Goal: Task Accomplishment & Management: Use online tool/utility

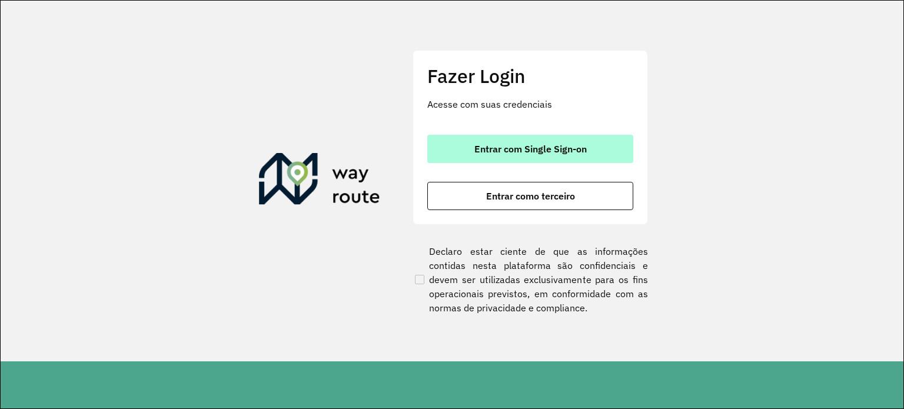
click at [535, 150] on span "Entrar com Single Sign-on" at bounding box center [530, 148] width 112 height 9
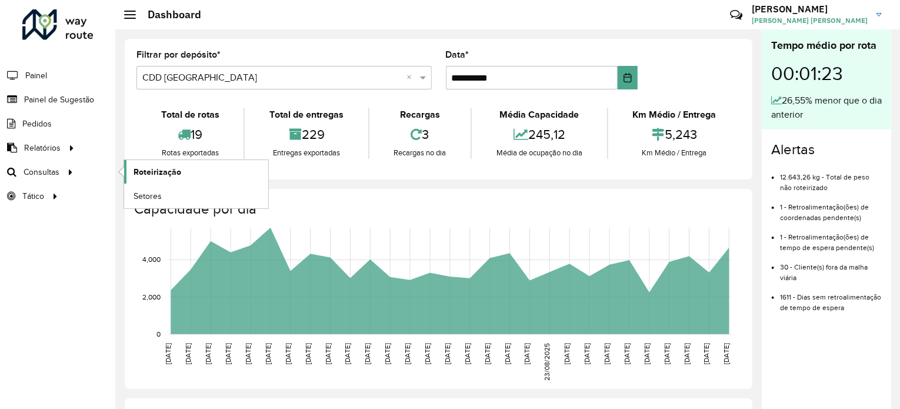
click at [155, 166] on span "Roteirização" at bounding box center [158, 172] width 48 height 12
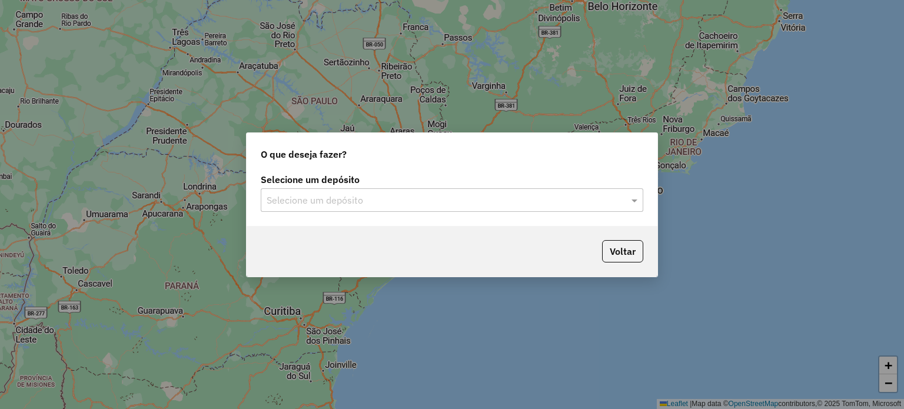
click at [457, 200] on input "text" at bounding box center [440, 201] width 347 height 14
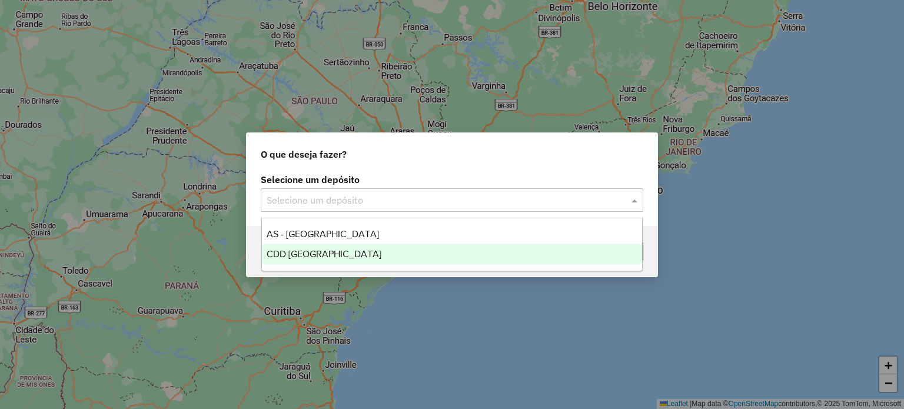
click at [332, 255] on span "CDD [GEOGRAPHIC_DATA]" at bounding box center [324, 254] width 115 height 10
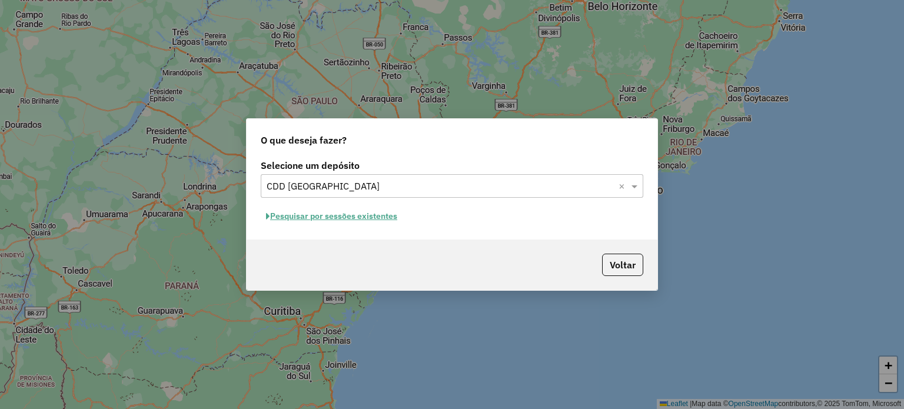
click at [375, 217] on button "Pesquisar por sessões existentes" at bounding box center [332, 216] width 142 height 18
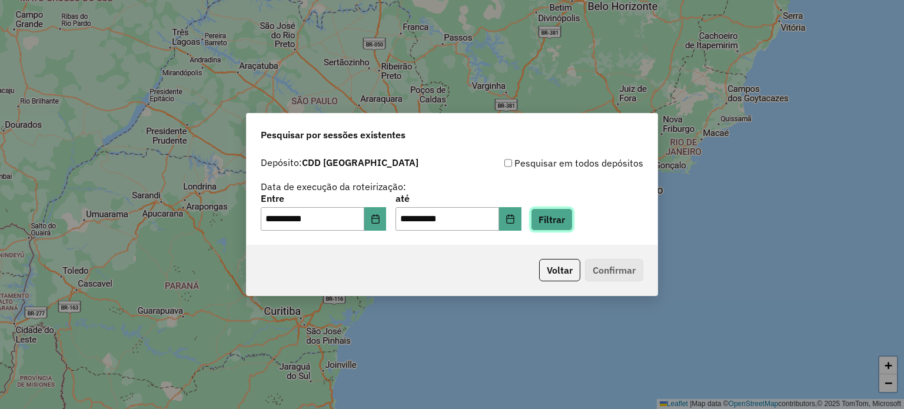
click at [569, 222] on button "Filtrar" at bounding box center [552, 219] width 42 height 22
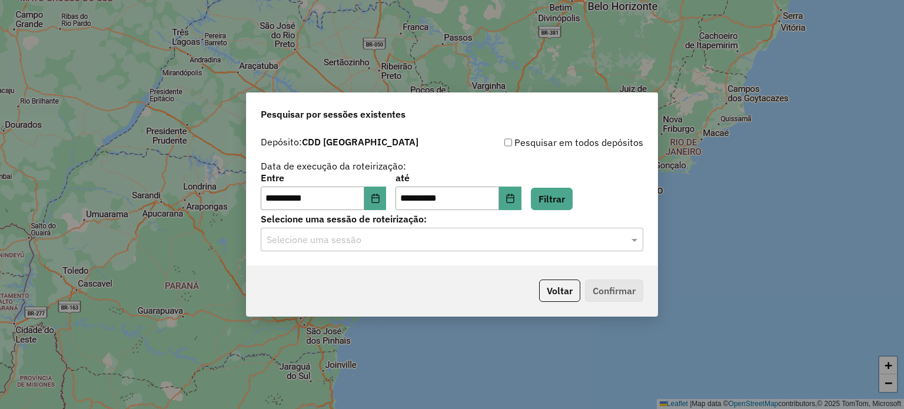
click at [576, 249] on div "Selecione uma sessão" at bounding box center [452, 240] width 383 height 24
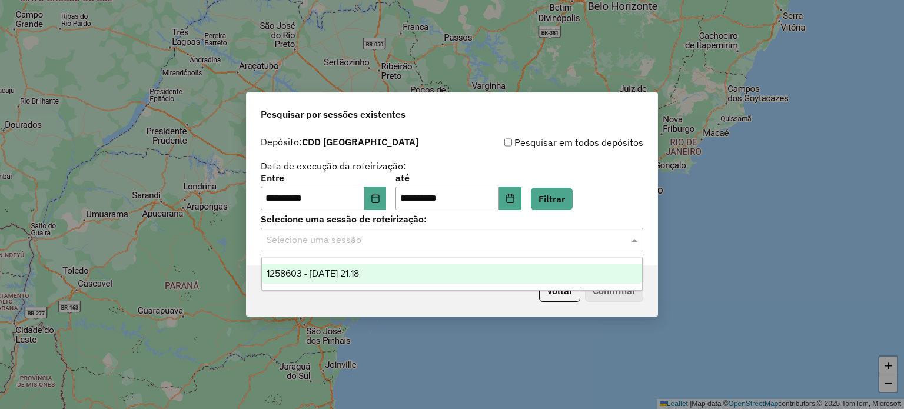
click at [359, 276] on span "1258603 - 03/09/2025 21:18" at bounding box center [313, 273] width 92 height 10
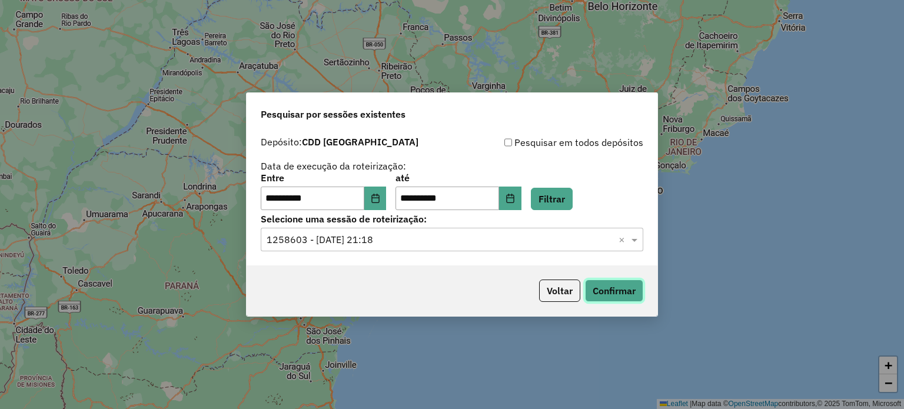
click at [631, 297] on button "Confirmar" at bounding box center [614, 291] width 58 height 22
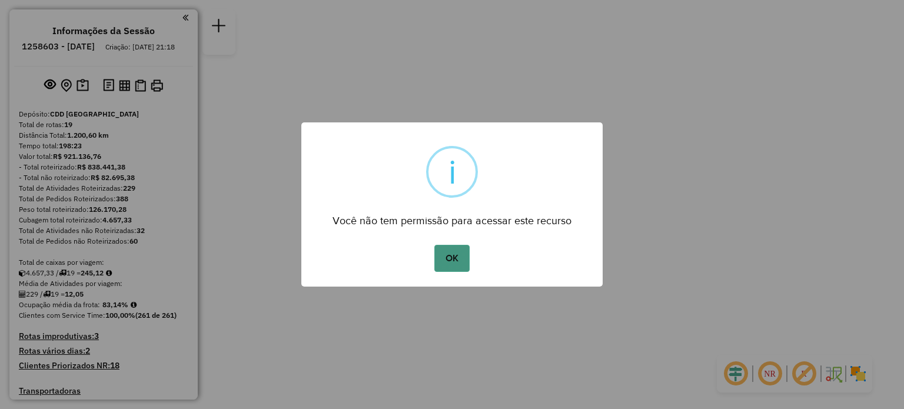
click at [461, 258] on button "OK" at bounding box center [451, 258] width 35 height 27
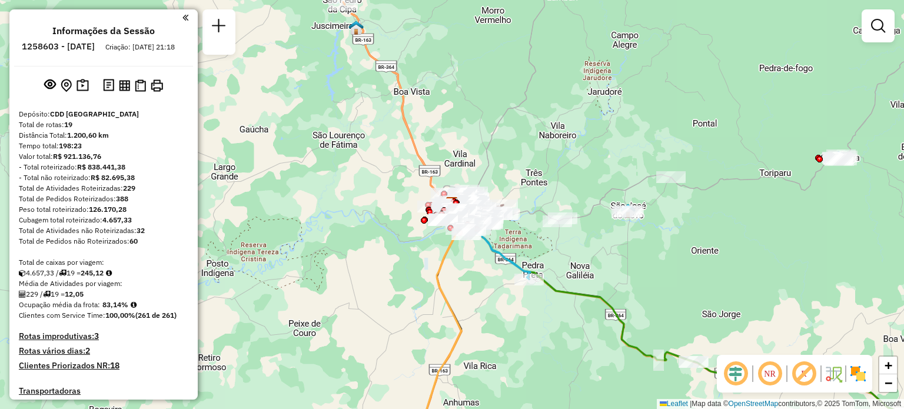
click at [184, 21] on em at bounding box center [185, 17] width 6 height 11
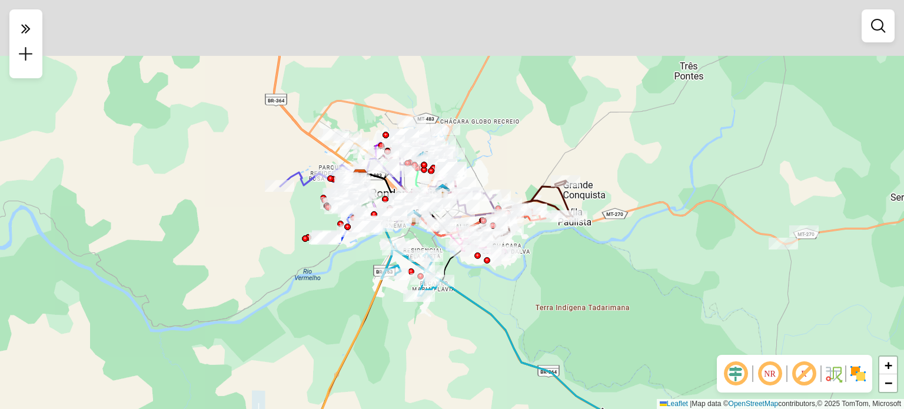
drag, startPoint x: 480, startPoint y: 241, endPoint x: 466, endPoint y: 287, distance: 47.3
click at [501, 380] on div "Janela de atendimento Grade de atendimento Capacidade Transportadoras Veículos …" at bounding box center [452, 204] width 904 height 409
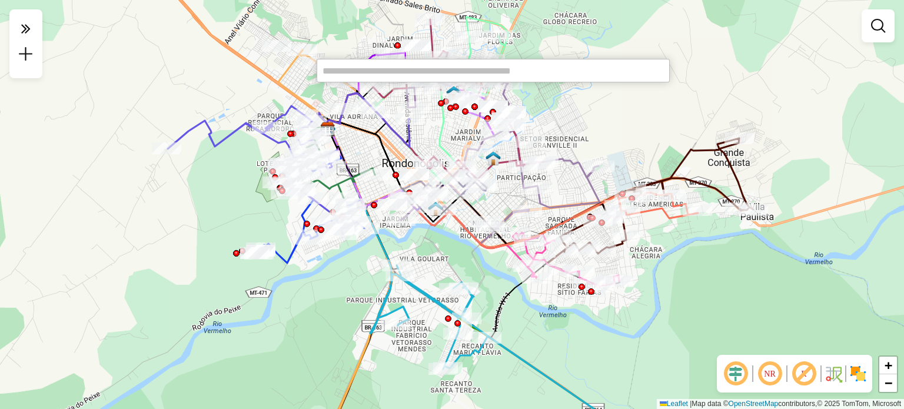
paste input "****"
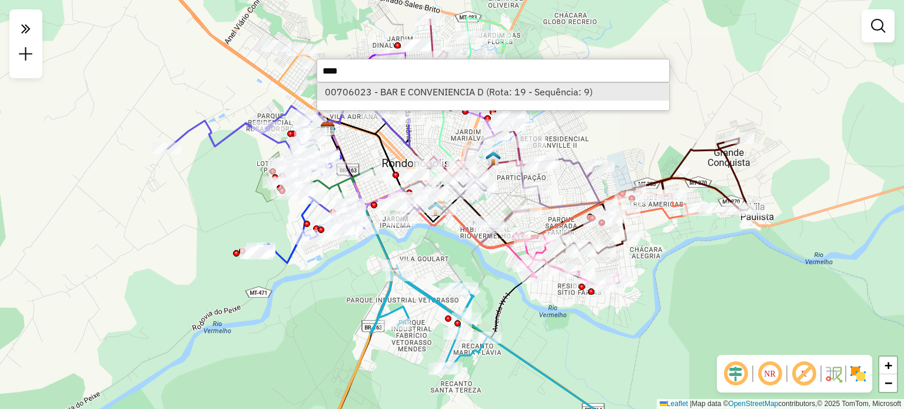
type input "****"
click at [410, 95] on li "00706023 - BAR E CONVENIENCIA D (Rota: 19 - Sequência: 9)" at bounding box center [493, 92] width 352 height 18
select select "**********"
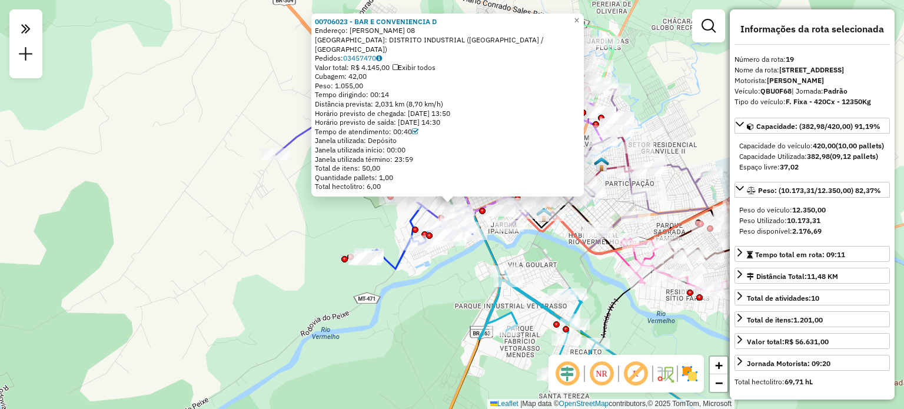
click at [293, 198] on div "00706023 - BAR E CONVENIENCIA D Endereço: MARIA DE OLIVEIRA 08 Bairro: DISTRITO…" at bounding box center [452, 204] width 904 height 409
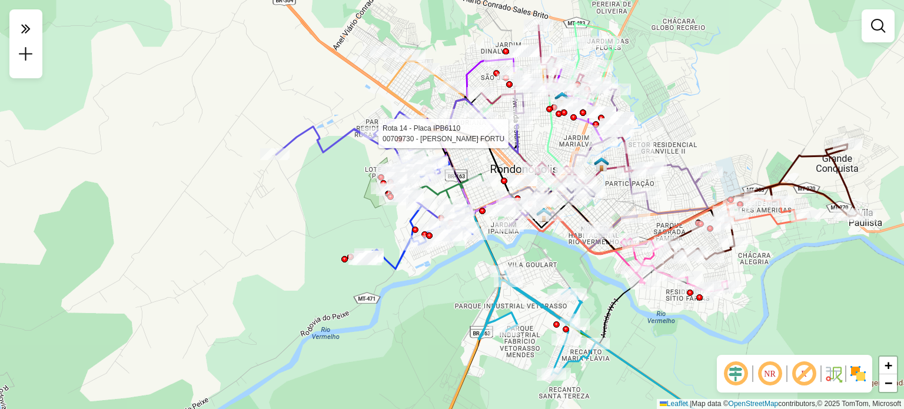
select select "**********"
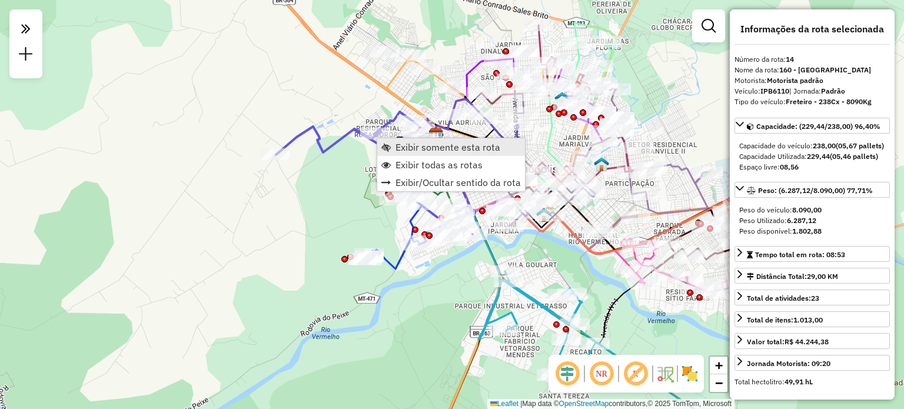
click at [413, 148] on span "Exibir somente esta rota" at bounding box center [447, 146] width 105 height 9
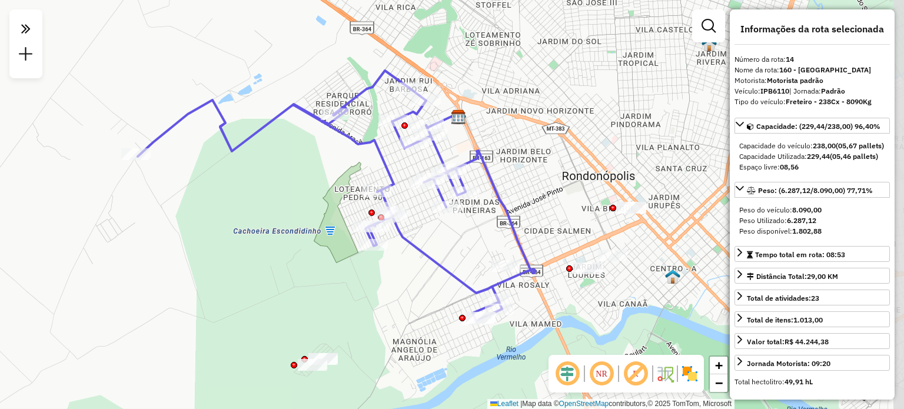
drag, startPoint x: 593, startPoint y: 221, endPoint x: 478, endPoint y: 212, distance: 115.7
click at [478, 212] on div "Janela de atendimento Grade de atendimento Capacidade Transportadoras Veículos …" at bounding box center [452, 204] width 904 height 409
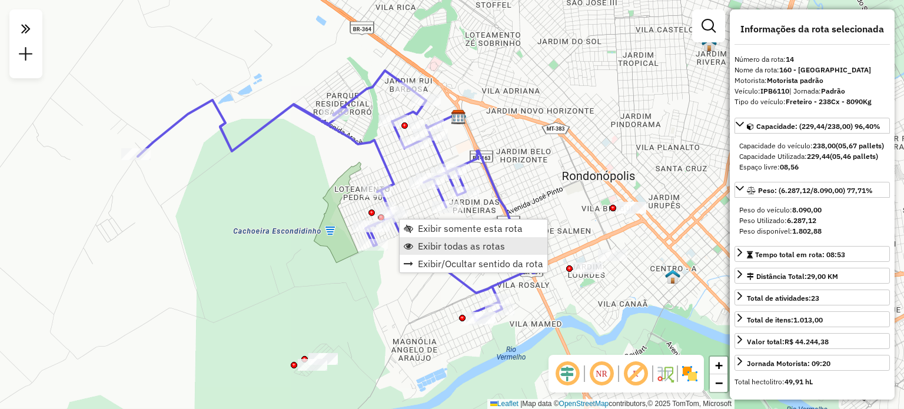
click at [447, 243] on span "Exibir todas as rotas" at bounding box center [461, 245] width 87 height 9
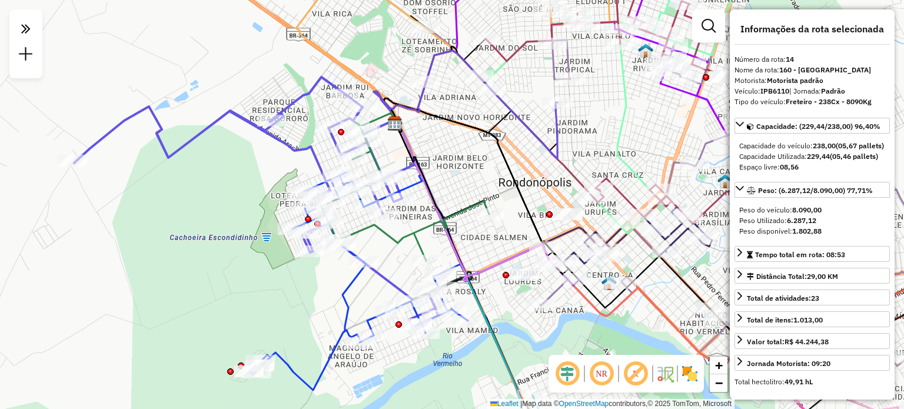
drag, startPoint x: 534, startPoint y: 168, endPoint x: 438, endPoint y: 188, distance: 98.4
click at [471, 175] on div "Janela de atendimento Grade de atendimento Capacidade Transportadoras Veículos …" at bounding box center [452, 204] width 904 height 409
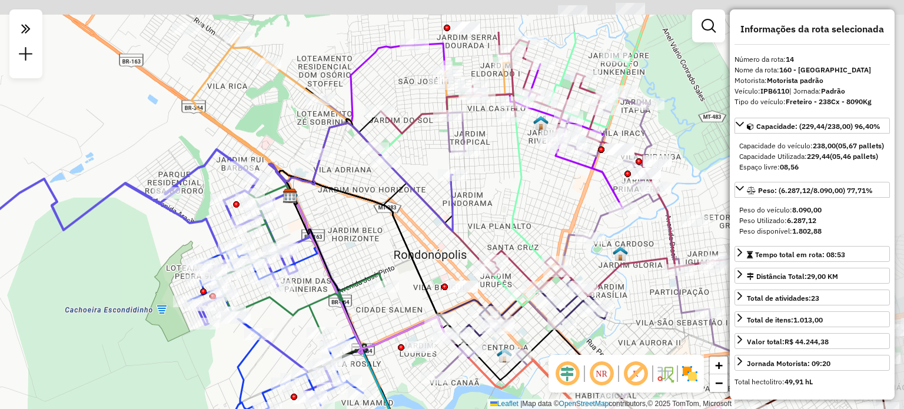
drag, startPoint x: 547, startPoint y: 165, endPoint x: 433, endPoint y: 242, distance: 137.3
click at [435, 231] on icon at bounding box center [361, 177] width 184 height 108
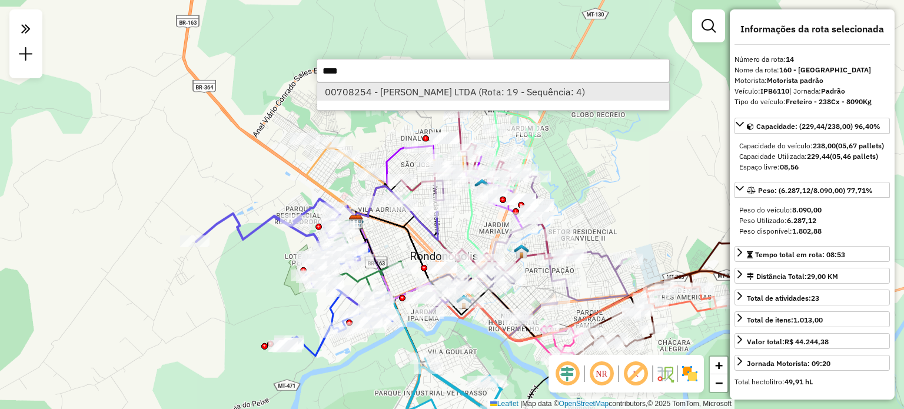
type input "****"
click at [465, 96] on li "00708254 - M. G. ZANELLA LTDA (Rota: 19 - Sequência: 4)" at bounding box center [493, 92] width 352 height 18
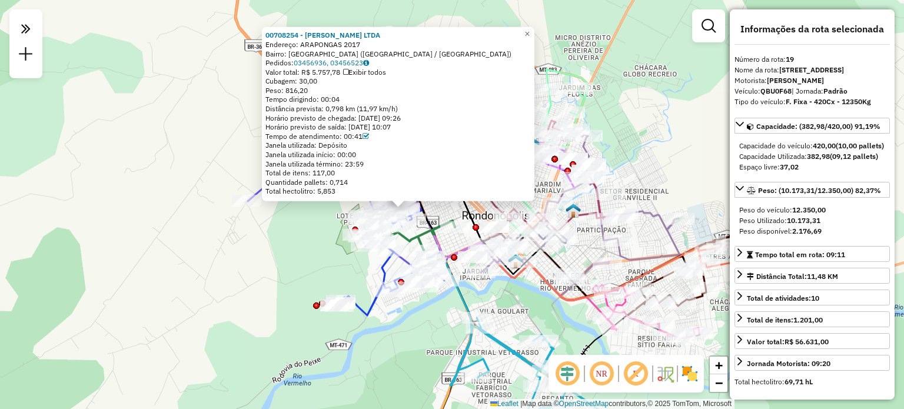
drag, startPoint x: 360, startPoint y: 241, endPoint x: 313, endPoint y: 245, distance: 47.3
click at [313, 245] on div "00708254 - M. G. ZANELLA LTDA Endereço: ARAPONGAS 2017 Bairro: PARQUE RESIDENCI…" at bounding box center [452, 204] width 904 height 409
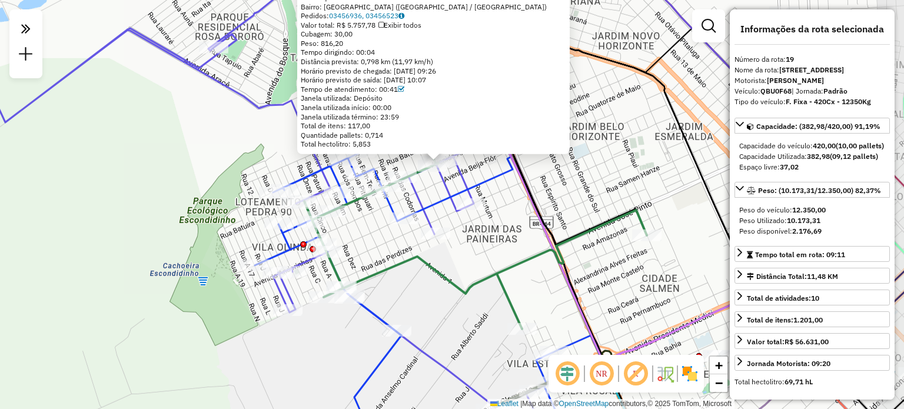
drag, startPoint x: 546, startPoint y: 177, endPoint x: 506, endPoint y: 208, distance: 50.3
click at [506, 208] on div "00708254 - M. G. ZANELLA LTDA Endereço: ARAPONGAS 2017 Bairro: PARQUE RESIDENCI…" at bounding box center [452, 204] width 904 height 409
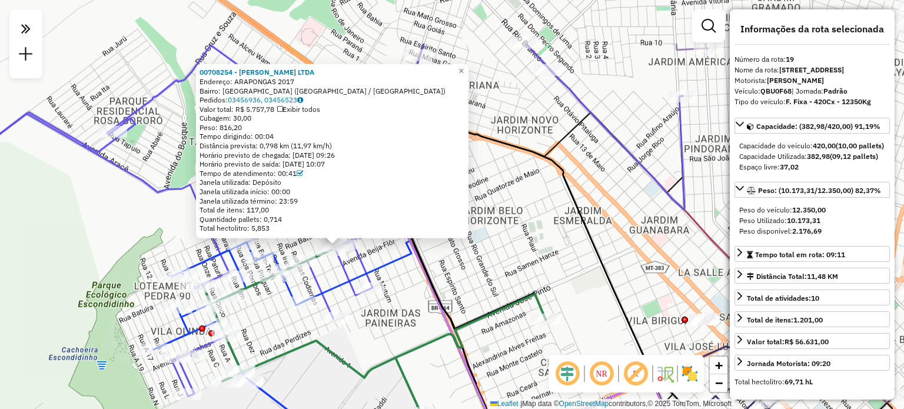
drag, startPoint x: 550, startPoint y: 195, endPoint x: 502, endPoint y: 242, distance: 67.4
click at [503, 249] on div "00708254 - M. G. ZANELLA LTDA Endereço: ARAPONGAS 2017 Bairro: PARQUE RESIDENCI…" at bounding box center [452, 204] width 904 height 409
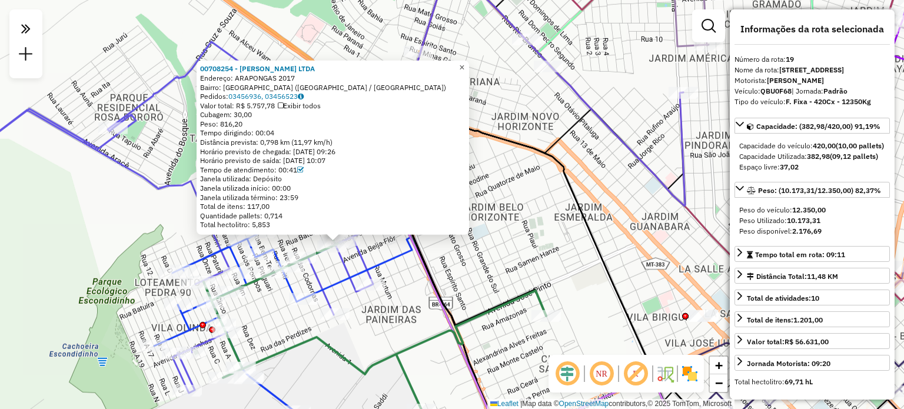
click at [464, 65] on span "×" at bounding box center [461, 67] width 5 height 10
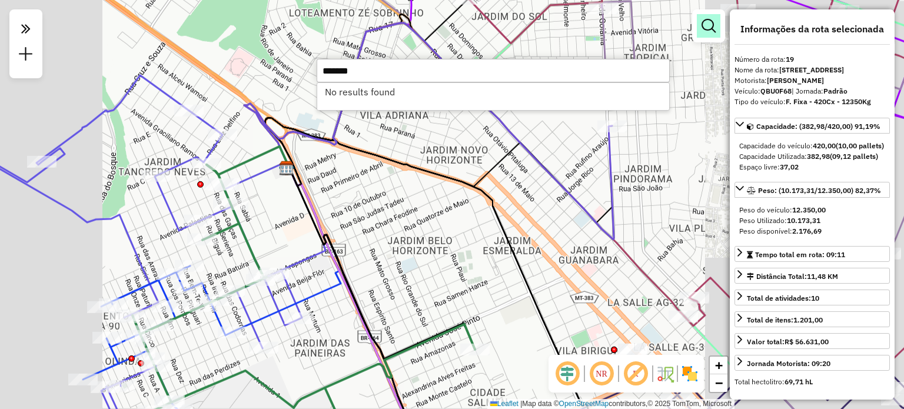
type input "*******"
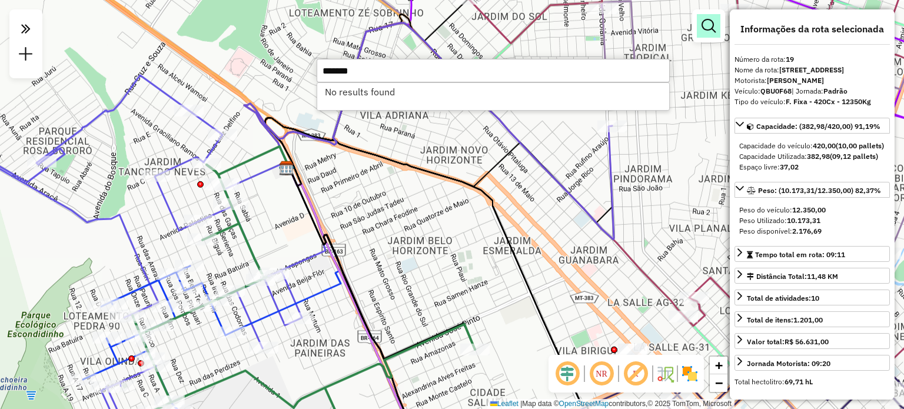
click at [718, 23] on link at bounding box center [709, 26] width 24 height 24
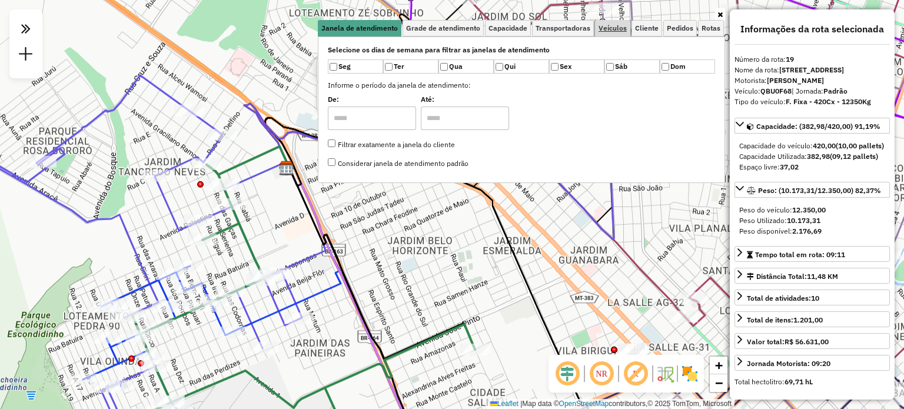
click at [618, 30] on span "Veículos" at bounding box center [612, 28] width 28 height 7
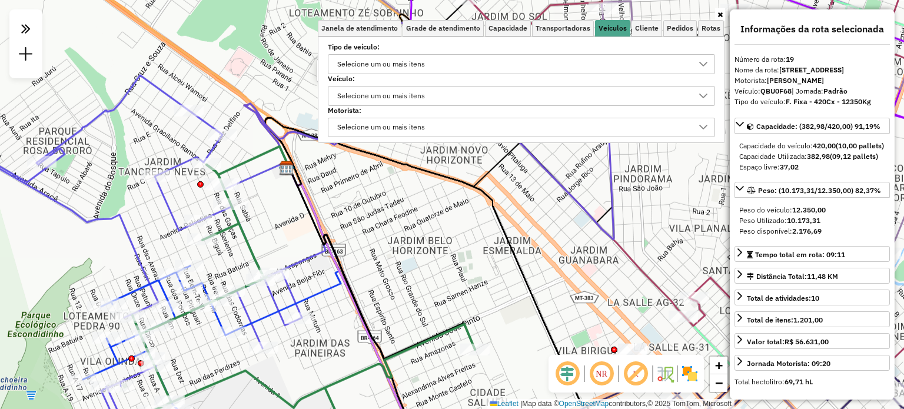
click at [393, 61] on div "Selecione um ou mais itens" at bounding box center [381, 64] width 96 height 19
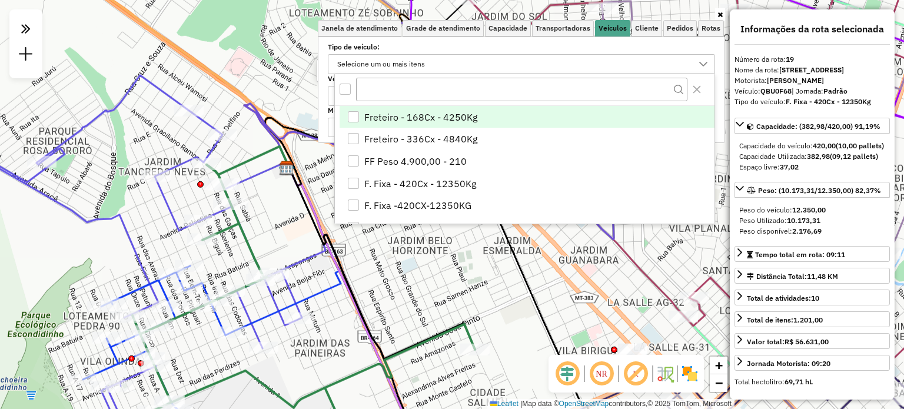
type input "*******"
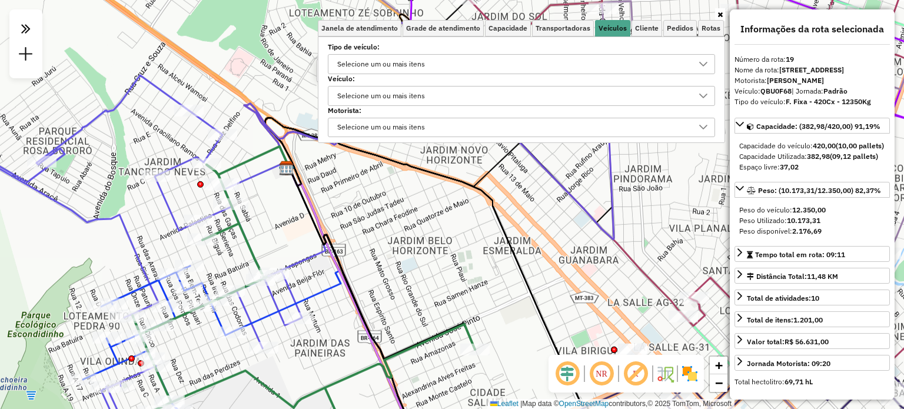
click at [404, 98] on div "Selecione um ou mais itens" at bounding box center [381, 96] width 96 height 19
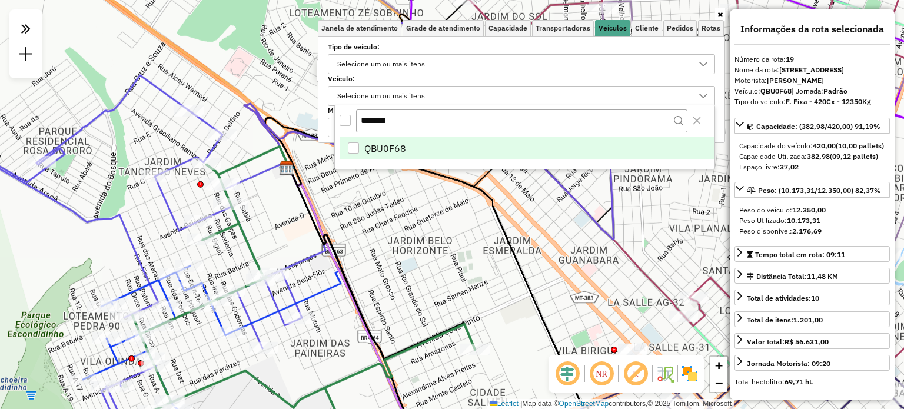
type input "*******"
click at [356, 148] on div "QBU0F68" at bounding box center [353, 147] width 11 height 11
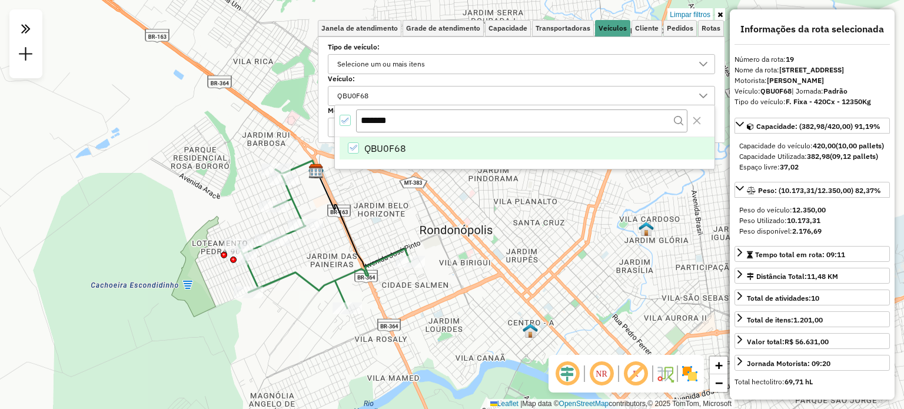
drag, startPoint x: 336, startPoint y: 237, endPoint x: 342, endPoint y: 234, distance: 6.3
click at [342, 234] on icon at bounding box center [364, 219] width 94 height 96
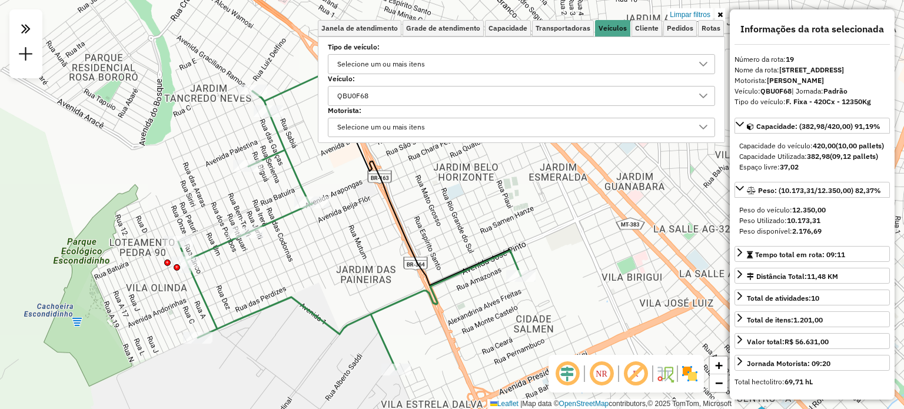
drag, startPoint x: 382, startPoint y: 301, endPoint x: 429, endPoint y: 240, distance: 77.2
click at [429, 240] on div "Limpar filtros Janela de atendimento Grade de atendimento Capacidade Transporta…" at bounding box center [452, 204] width 904 height 409
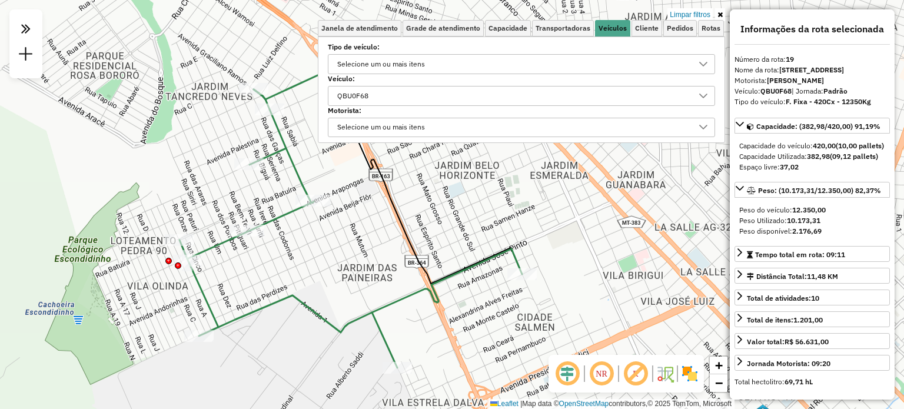
click at [720, 15] on icon at bounding box center [719, 14] width 5 height 7
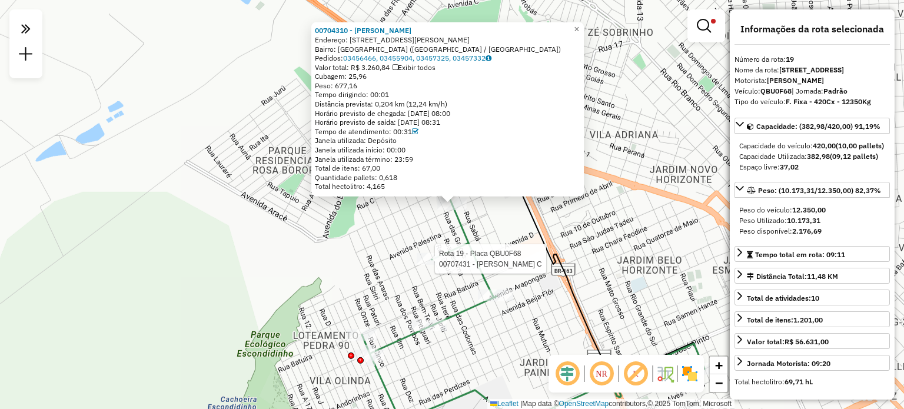
click at [428, 265] on div at bounding box center [431, 259] width 29 height 12
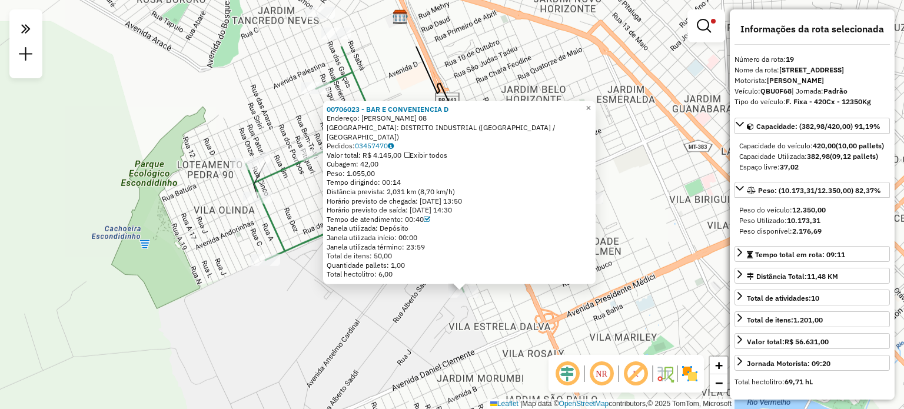
drag, startPoint x: 533, startPoint y: 222, endPoint x: 552, endPoint y: 291, distance: 71.5
click at [548, 308] on div "00706023 - BAR E CONVENIENCIA D Endereço: MARIA DE OLIVEIRA 08 Bairro: DISTRITO…" at bounding box center [452, 204] width 904 height 409
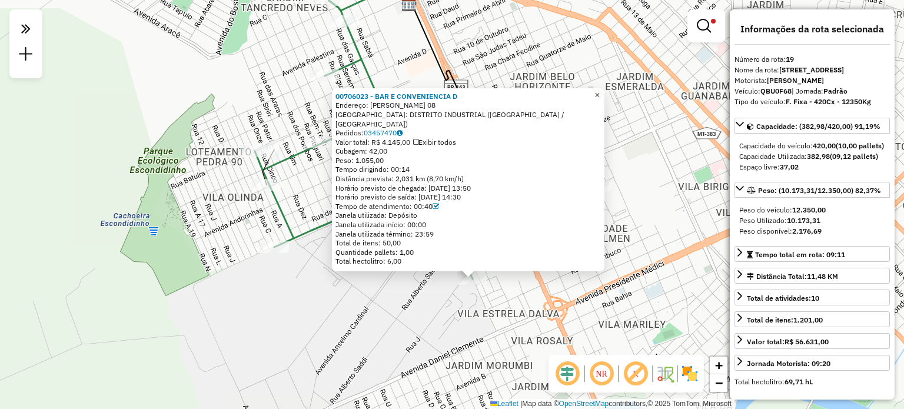
click at [600, 100] on span "×" at bounding box center [596, 95] width 5 height 10
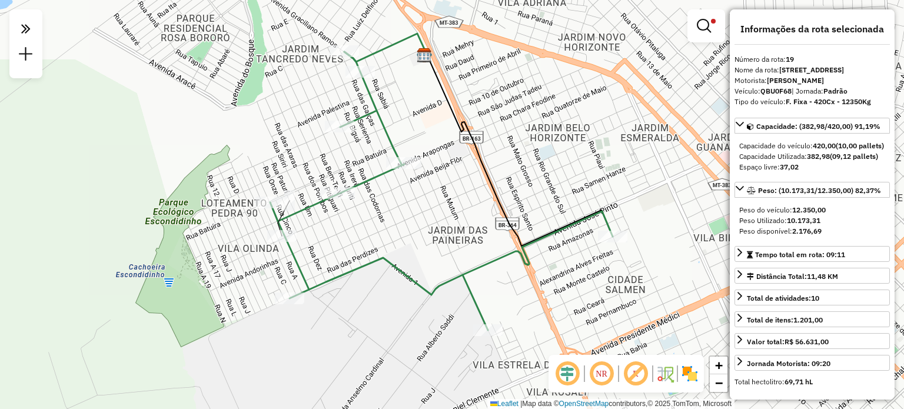
drag, startPoint x: 540, startPoint y: 236, endPoint x: 549, endPoint y: 269, distance: 34.3
click at [549, 268] on div "Limpar filtros Janela de atendimento Grade de atendimento Capacidade Transporta…" at bounding box center [452, 204] width 904 height 409
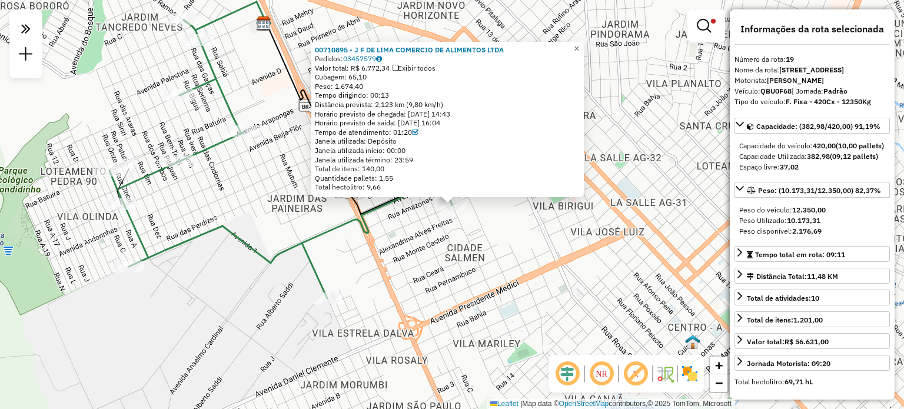
click at [579, 45] on span "×" at bounding box center [576, 48] width 5 height 10
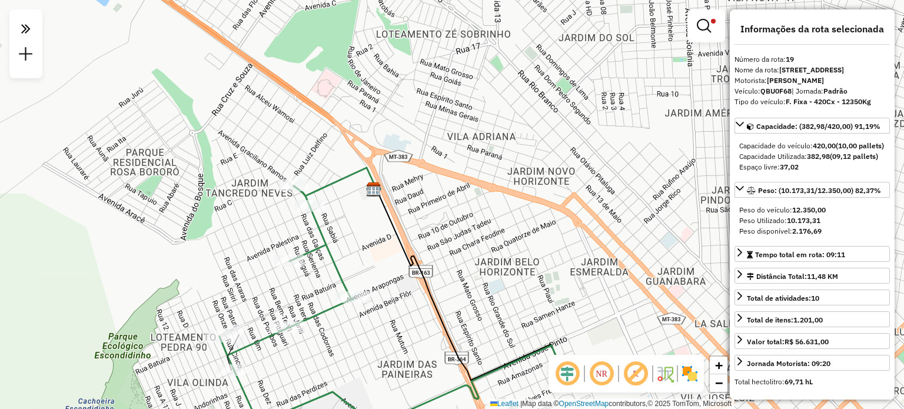
drag, startPoint x: 580, startPoint y: 181, endPoint x: 688, endPoint y: 308, distance: 166.1
click at [688, 308] on div "Limpar filtros Janela de atendimento Grade de atendimento Capacidade Transporta…" at bounding box center [452, 204] width 904 height 409
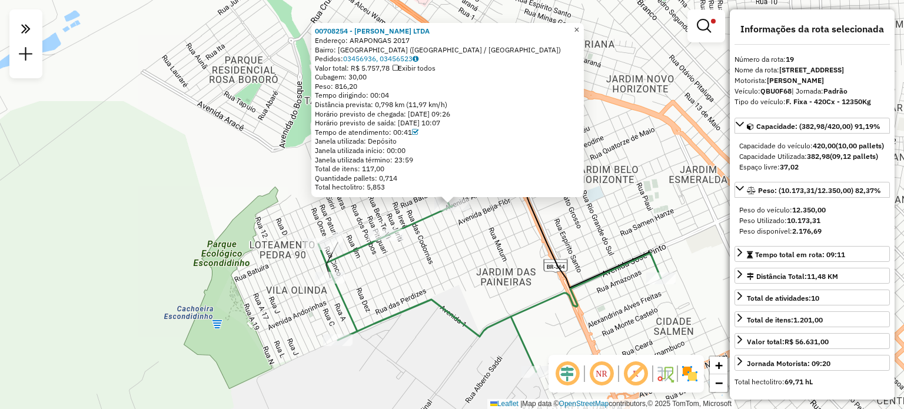
click at [579, 25] on span "×" at bounding box center [576, 30] width 5 height 10
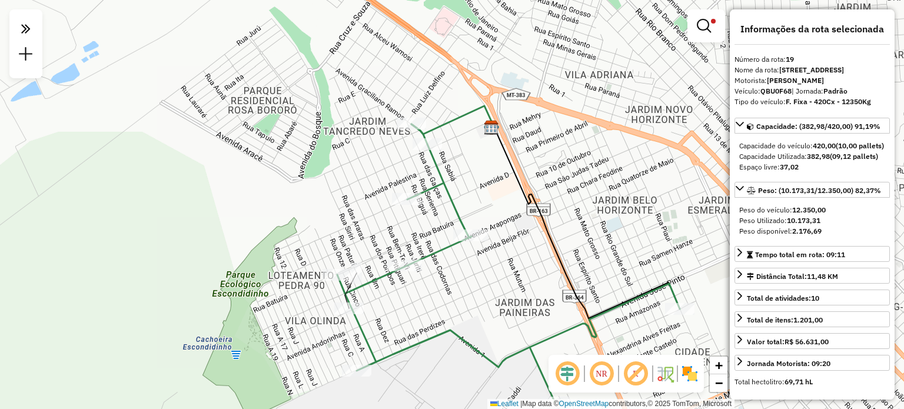
drag, startPoint x: 471, startPoint y: 195, endPoint x: 487, endPoint y: 223, distance: 32.2
click at [487, 223] on div "Limpar filtros Janela de atendimento Grade de atendimento Capacidade Transporta…" at bounding box center [452, 204] width 904 height 409
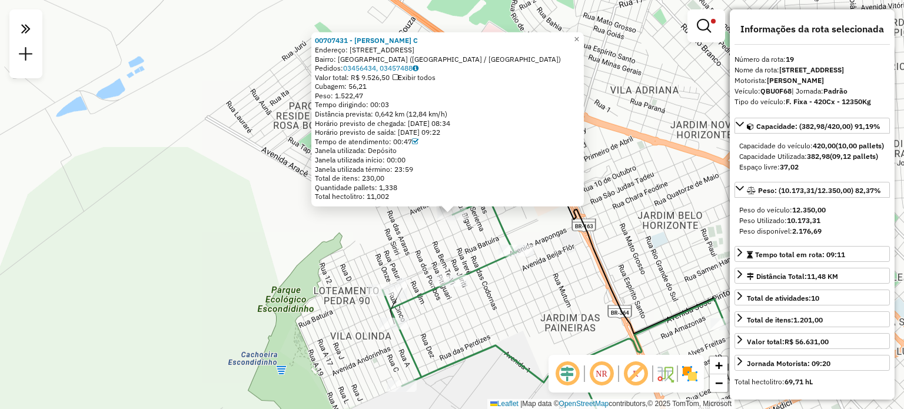
drag, startPoint x: 643, startPoint y: 118, endPoint x: 638, endPoint y: 139, distance: 21.7
click at [638, 139] on div "00707431 - RODRIGO FIGUEIREDO C Endereço: AV ASA BRANCA 1140 Bairro: PARQUE RES…" at bounding box center [452, 204] width 904 height 409
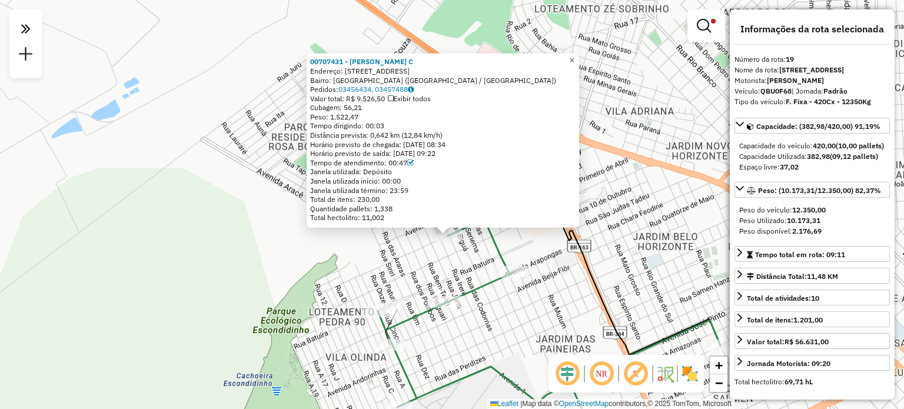
click at [574, 55] on span "×" at bounding box center [571, 60] width 5 height 10
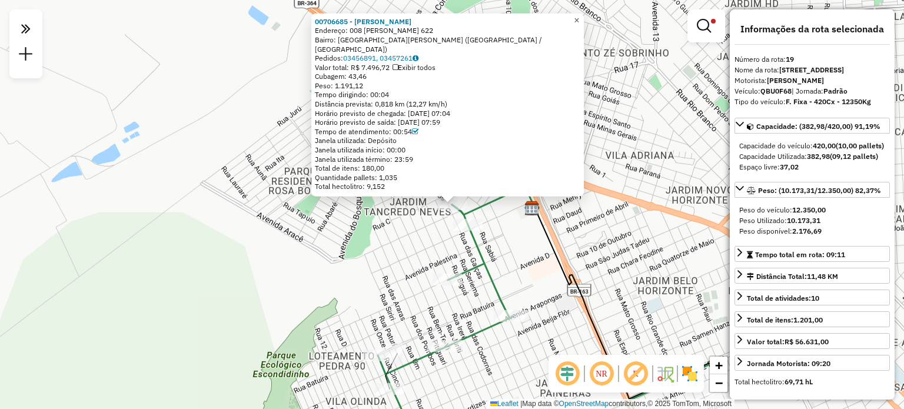
click at [579, 25] on span "×" at bounding box center [576, 20] width 5 height 10
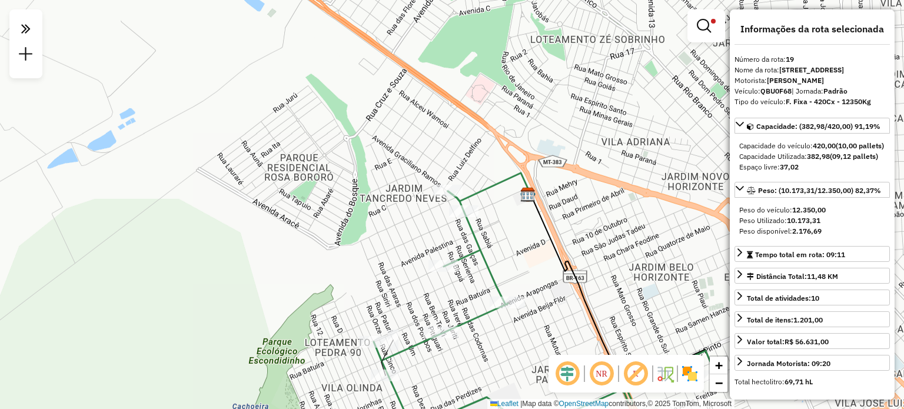
drag, startPoint x: 580, startPoint y: 247, endPoint x: 552, endPoint y: 211, distance: 46.1
click at [565, 214] on div "Limpar filtros Janela de atendimento Grade de atendimento Capacidade Transporta…" at bounding box center [452, 204] width 904 height 409
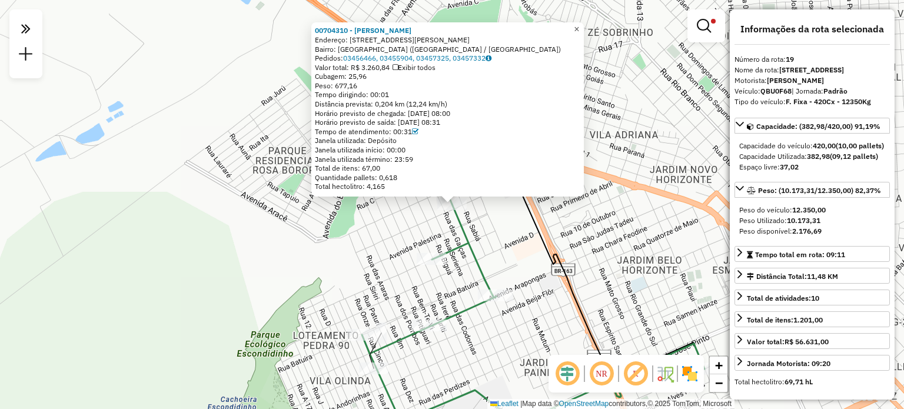
click at [579, 25] on span "×" at bounding box center [576, 29] width 5 height 10
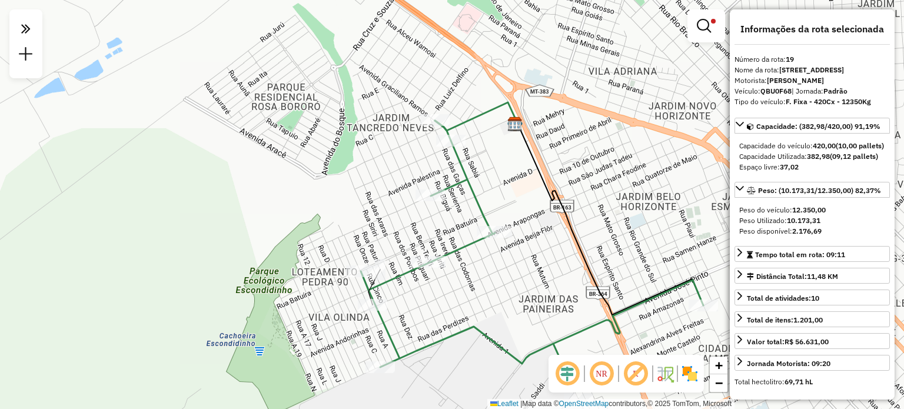
drag, startPoint x: 532, startPoint y: 247, endPoint x: 471, endPoint y: 187, distance: 86.1
click at [529, 180] on div "Limpar filtros Janela de atendimento Grade de atendimento Capacidade Transporta…" at bounding box center [452, 204] width 904 height 409
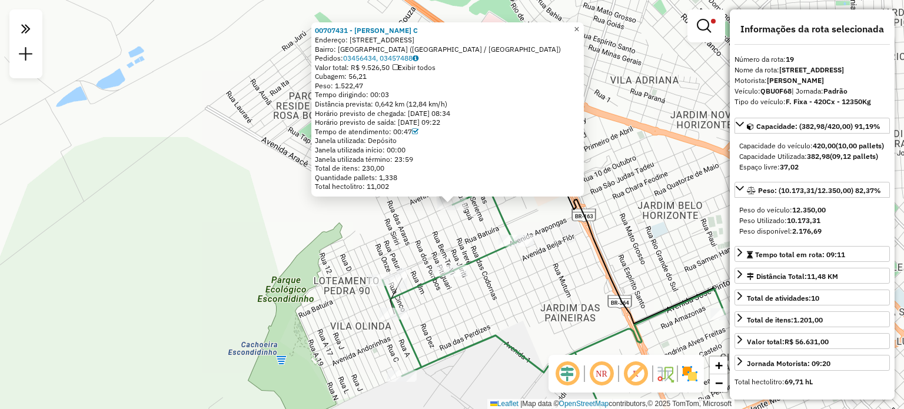
click at [579, 26] on span "×" at bounding box center [576, 29] width 5 height 10
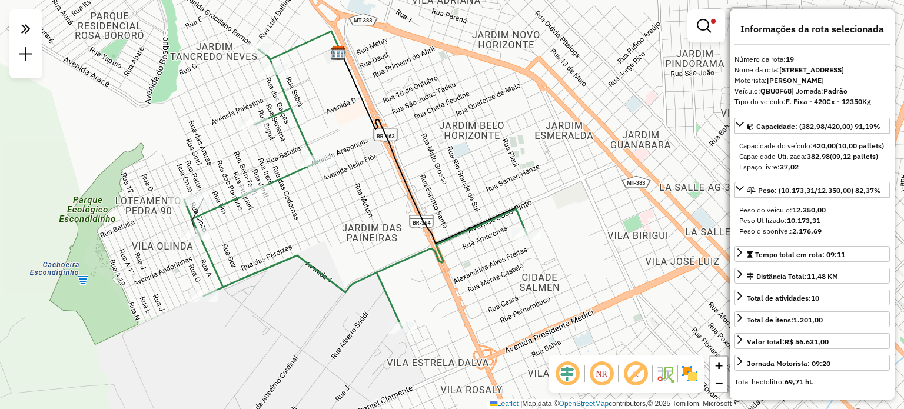
drag, startPoint x: 569, startPoint y: 261, endPoint x: 431, endPoint y: 224, distance: 142.6
click at [385, 197] on div "Limpar filtros Janela de atendimento Grade de atendimento Capacidade Transporta…" at bounding box center [452, 204] width 904 height 409
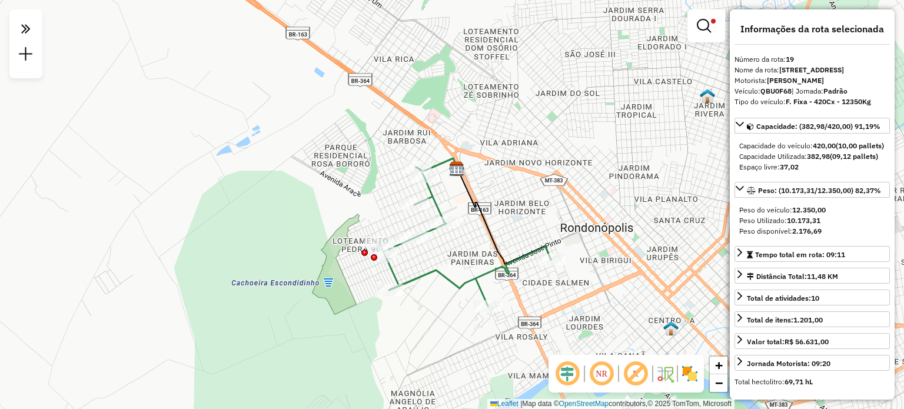
drag, startPoint x: 431, startPoint y: 187, endPoint x: 497, endPoint y: 207, distance: 68.5
click at [497, 207] on icon at bounding box center [504, 216] width 94 height 96
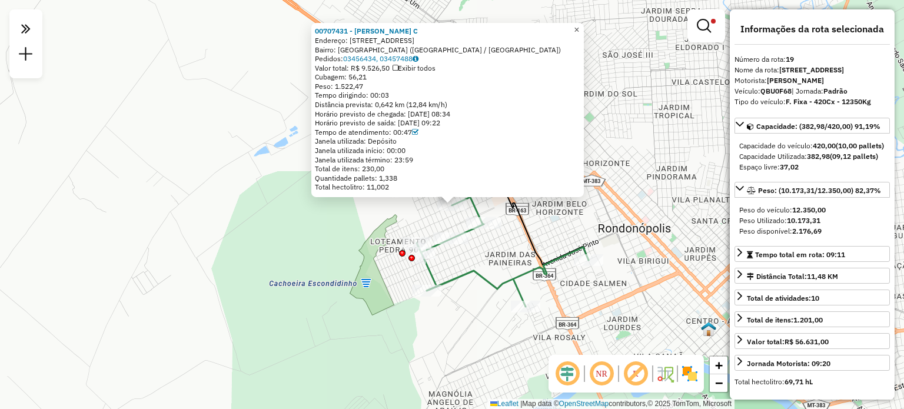
click at [579, 25] on span "×" at bounding box center [576, 30] width 5 height 10
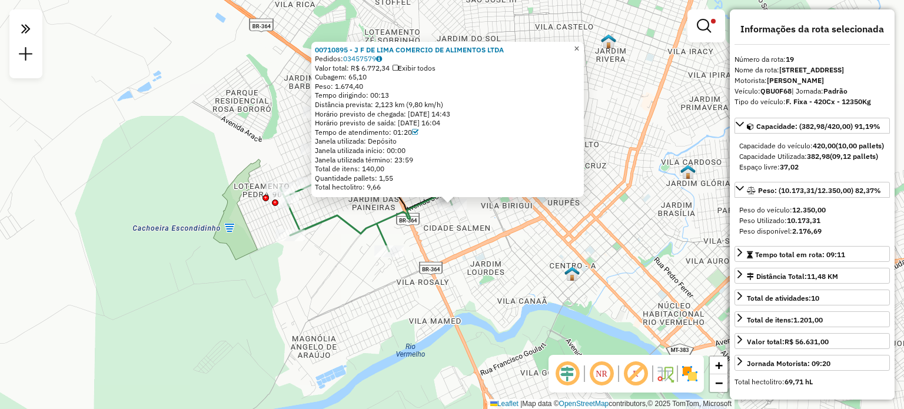
click at [579, 45] on span "×" at bounding box center [576, 48] width 5 height 10
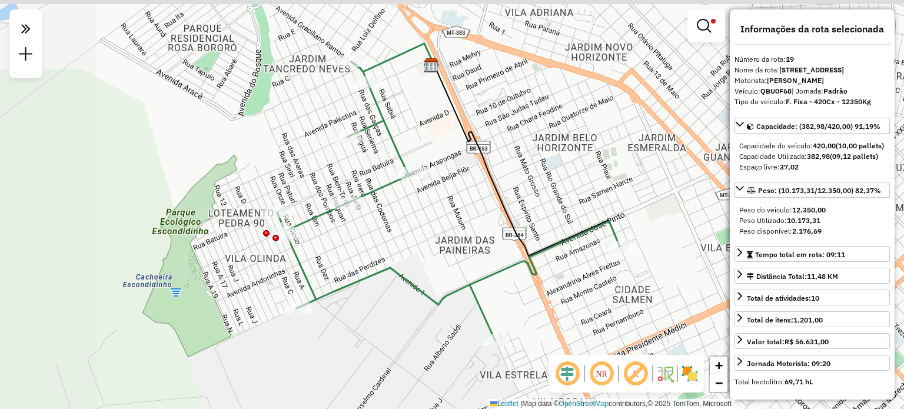
drag, startPoint x: 379, startPoint y: 185, endPoint x: 470, endPoint y: 211, distance: 94.4
click at [470, 211] on div "Limpar filtros Janela de atendimento Grade de atendimento Capacidade Transporta…" at bounding box center [452, 204] width 904 height 409
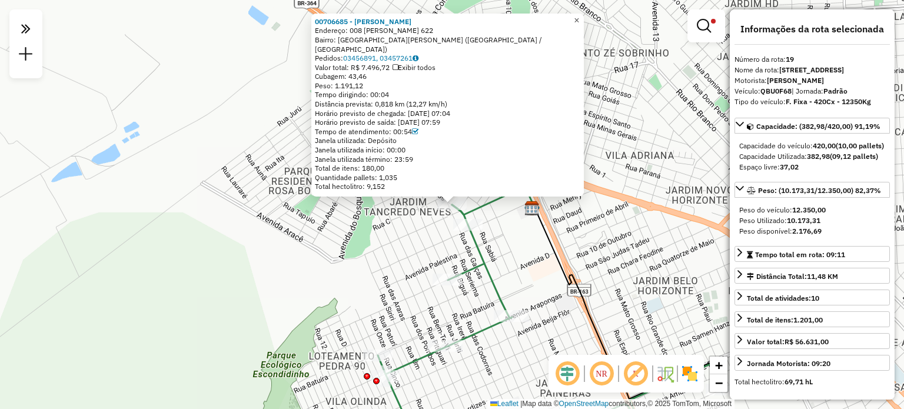
click at [579, 25] on span "×" at bounding box center [576, 20] width 5 height 10
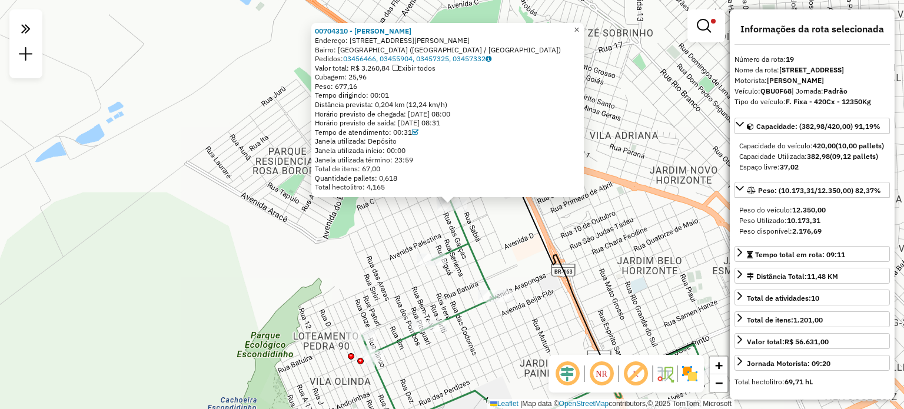
click at [579, 25] on span "×" at bounding box center [576, 30] width 5 height 10
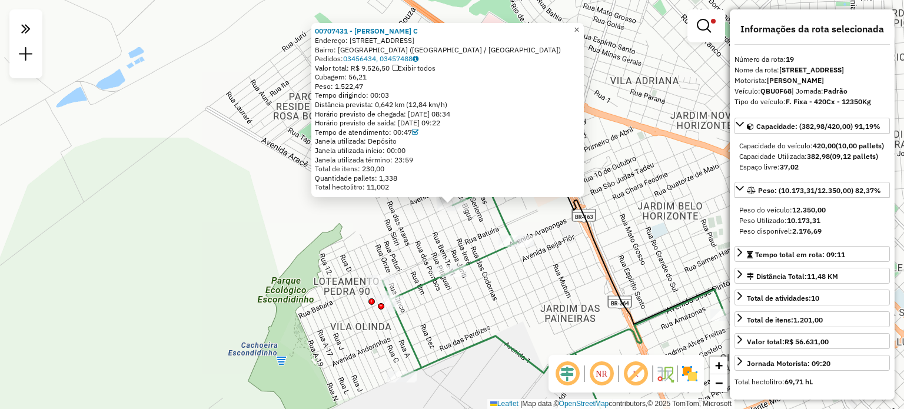
click at [579, 25] on span "×" at bounding box center [576, 30] width 5 height 10
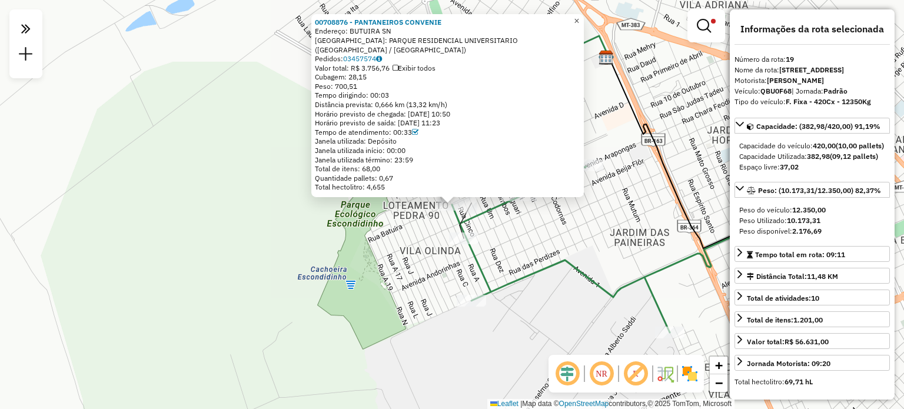
click at [579, 26] on span "×" at bounding box center [576, 21] width 5 height 10
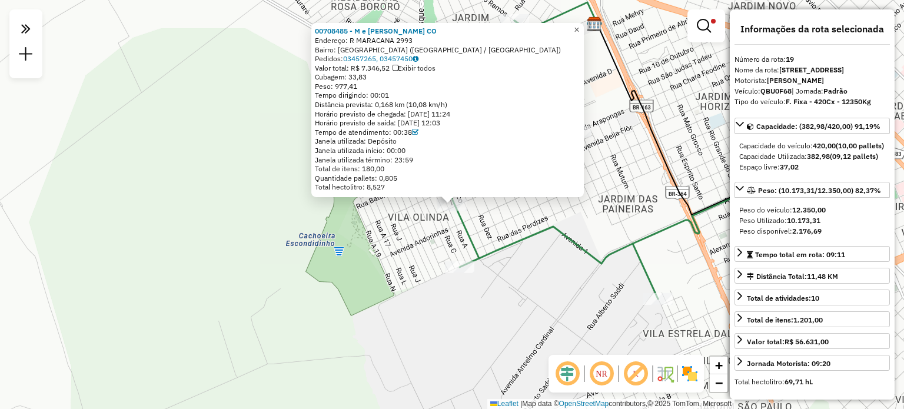
click at [579, 25] on span "×" at bounding box center [576, 30] width 5 height 10
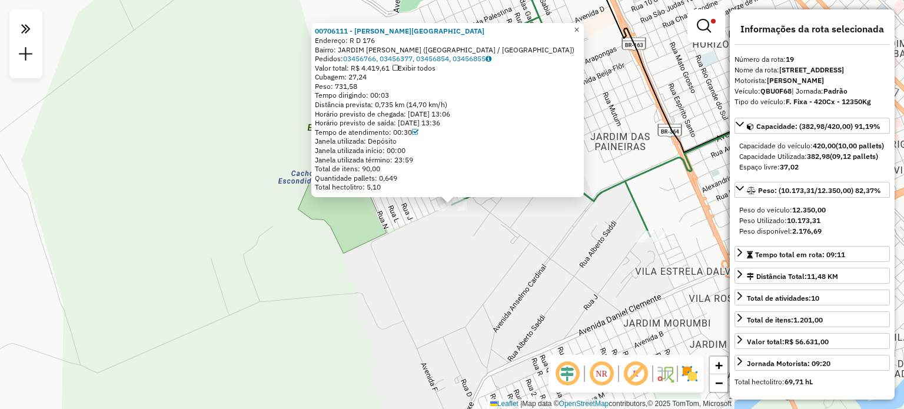
click at [584, 25] on link "×" at bounding box center [577, 30] width 14 height 14
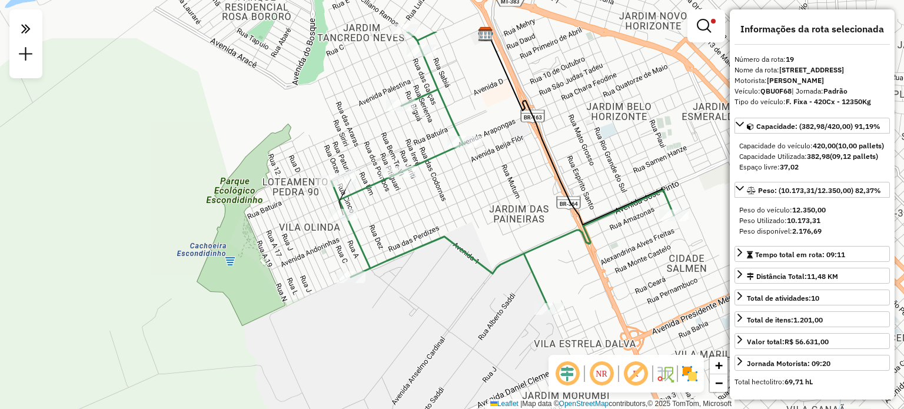
drag, startPoint x: 590, startPoint y: 208, endPoint x: 508, endPoint y: 270, distance: 102.0
click at [508, 270] on icon at bounding box center [502, 170] width 342 height 277
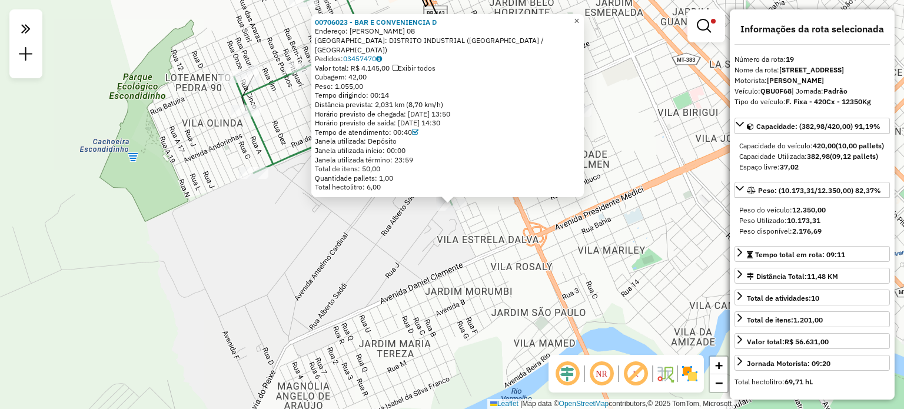
click at [579, 25] on span "×" at bounding box center [576, 21] width 5 height 10
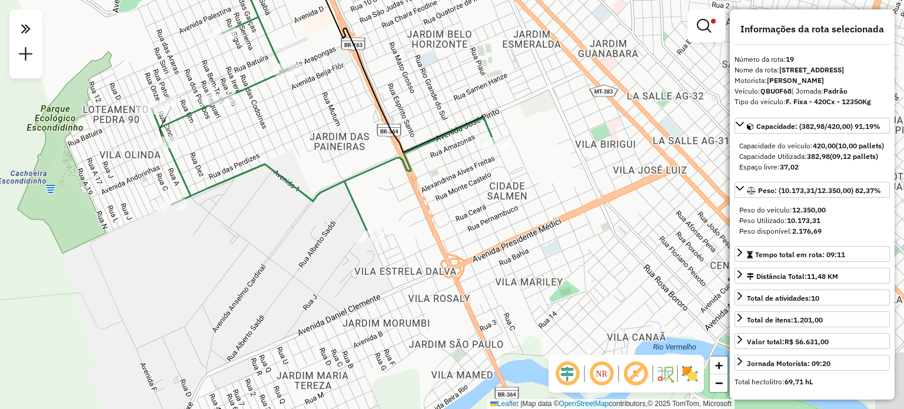
drag, startPoint x: 605, startPoint y: 202, endPoint x: 527, endPoint y: 258, distance: 96.5
click at [530, 255] on div "Limpar filtros Janela de atendimento Grade de atendimento Capacidade Transporta…" at bounding box center [452, 204] width 904 height 409
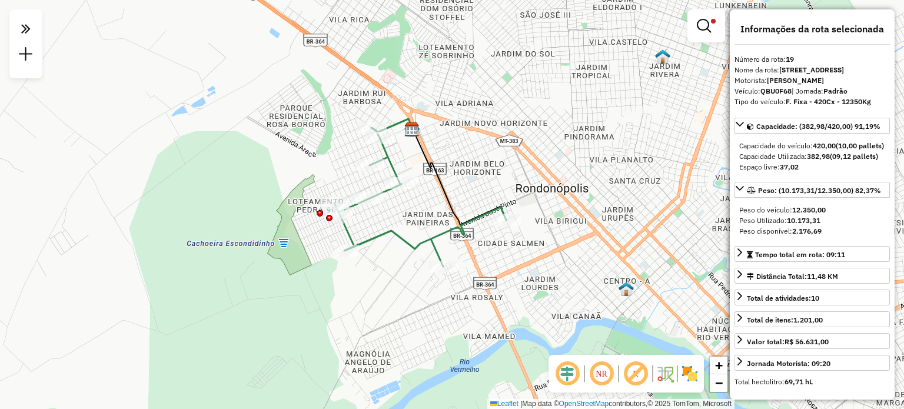
drag, startPoint x: 553, startPoint y: 159, endPoint x: 571, endPoint y: 159, distance: 18.3
click at [571, 159] on div "Limpar filtros Janela de atendimento Grade de atendimento Capacidade Transporta…" at bounding box center [452, 204] width 904 height 409
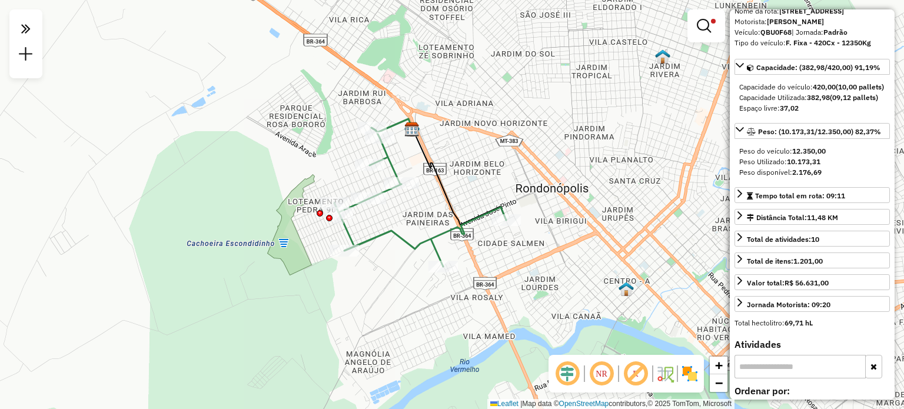
scroll to position [0, 0]
